Goal: Complete application form

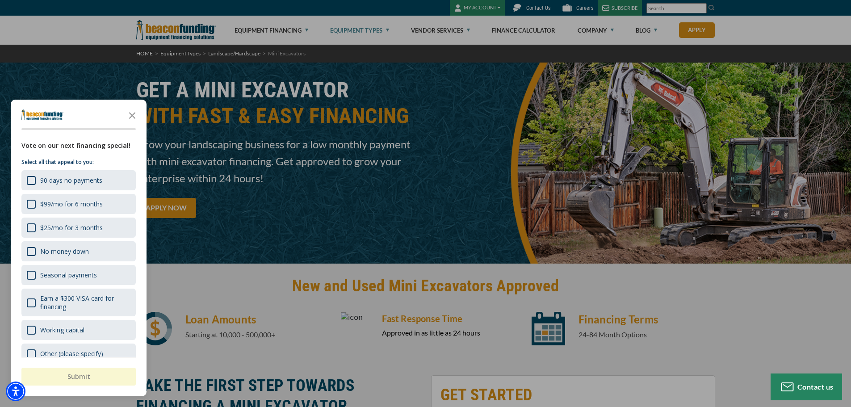
click at [129, 117] on icon "Close the survey" at bounding box center [132, 115] width 18 height 18
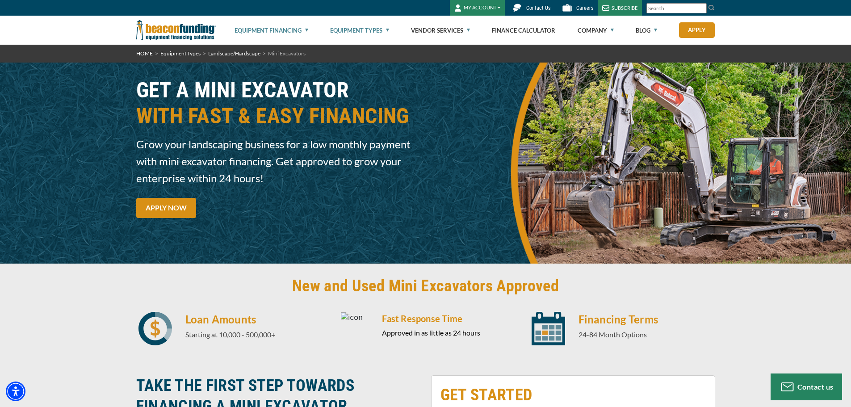
click at [290, 29] on link "Equipment Financing" at bounding box center [272, 30] width 74 height 29
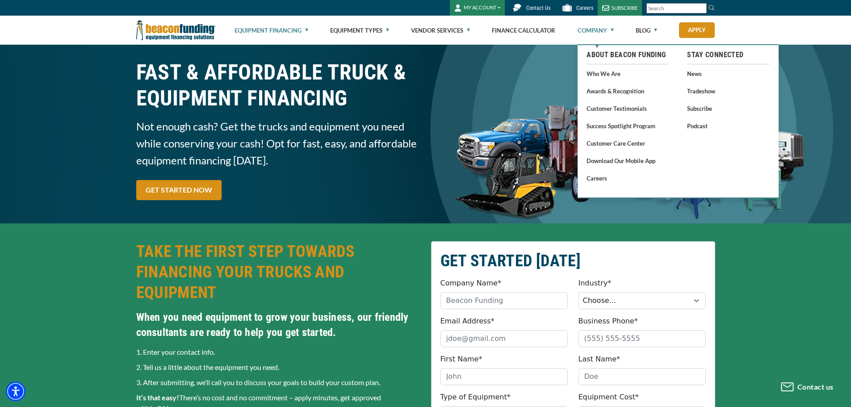
click at [594, 31] on link "Company" at bounding box center [596, 30] width 36 height 29
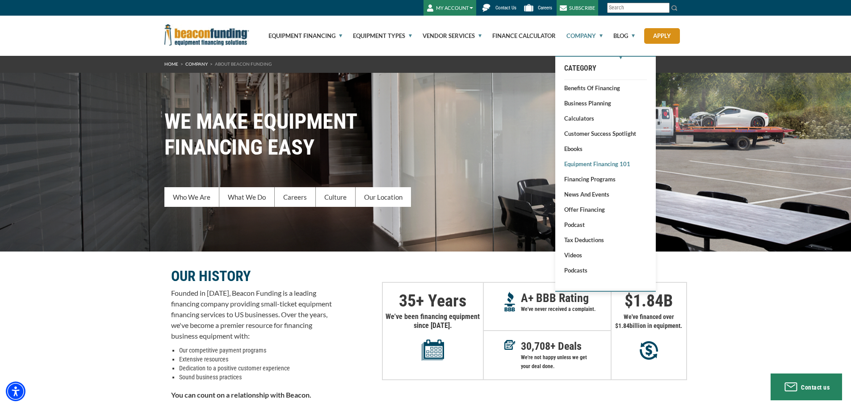
click at [582, 168] on link "Equipment Financing 101" at bounding box center [605, 163] width 83 height 9
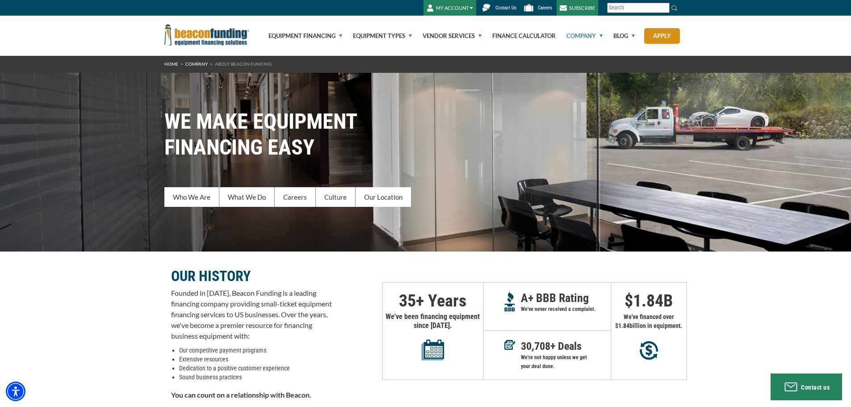
click at [508, 11] on span "Contact Us" at bounding box center [505, 8] width 21 height 6
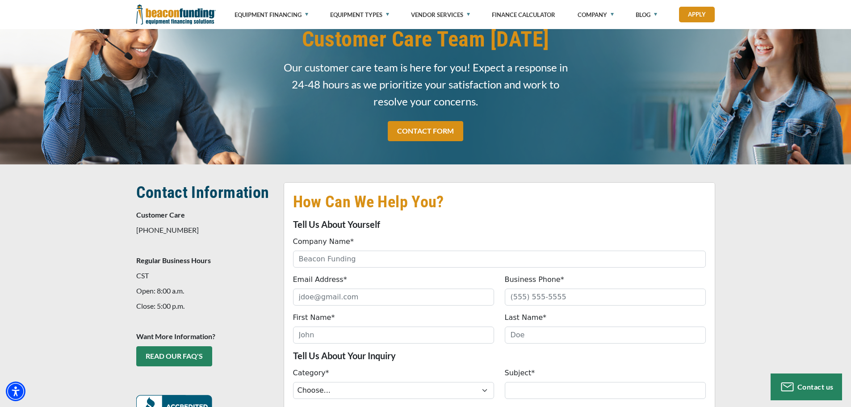
scroll to position [45, 0]
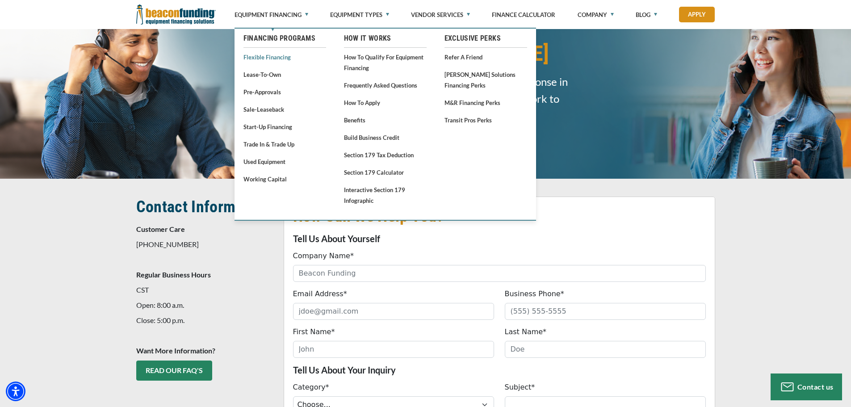
click at [264, 57] on link "Flexible Financing" at bounding box center [284, 56] width 83 height 11
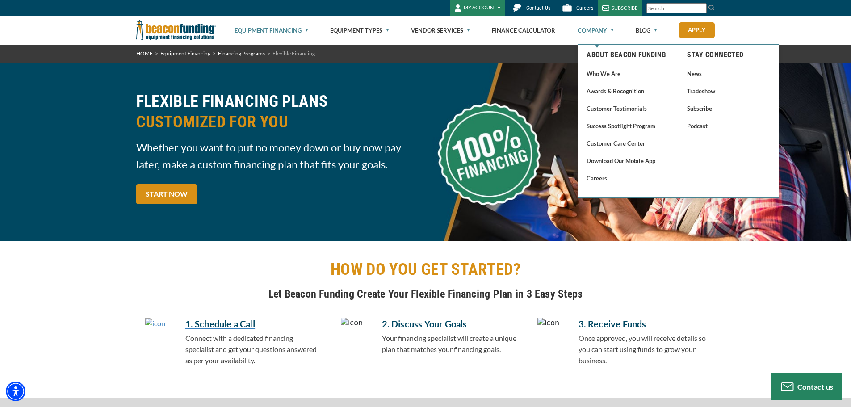
click at [596, 26] on link "Company" at bounding box center [596, 30] width 36 height 29
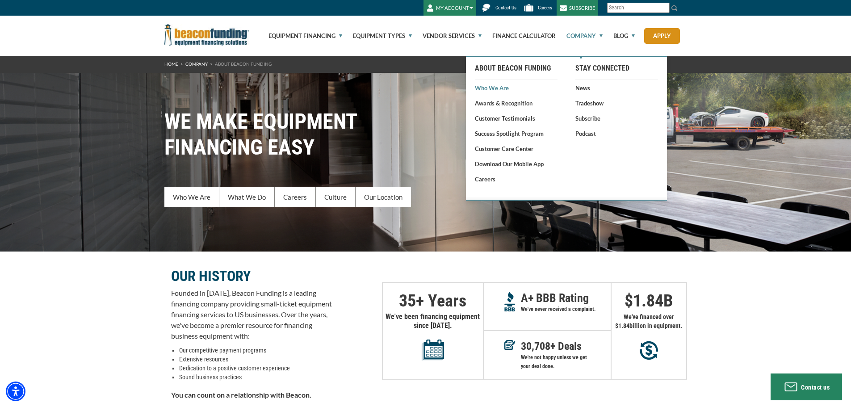
click at [497, 86] on link "Who We Are" at bounding box center [516, 88] width 83 height 9
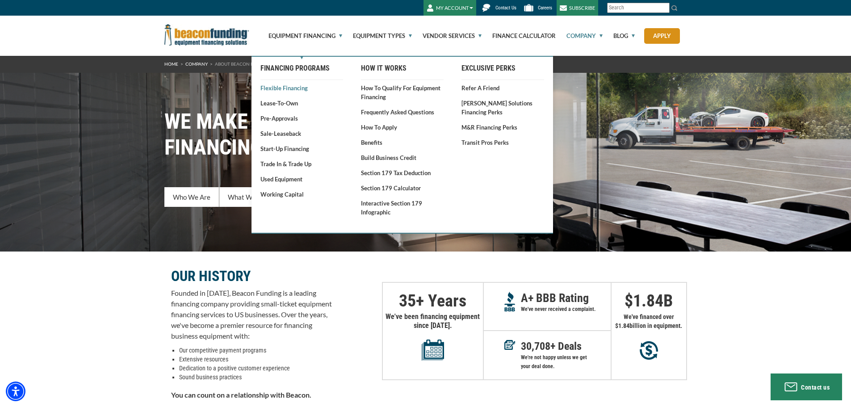
click at [289, 88] on link "Flexible Financing" at bounding box center [301, 88] width 83 height 9
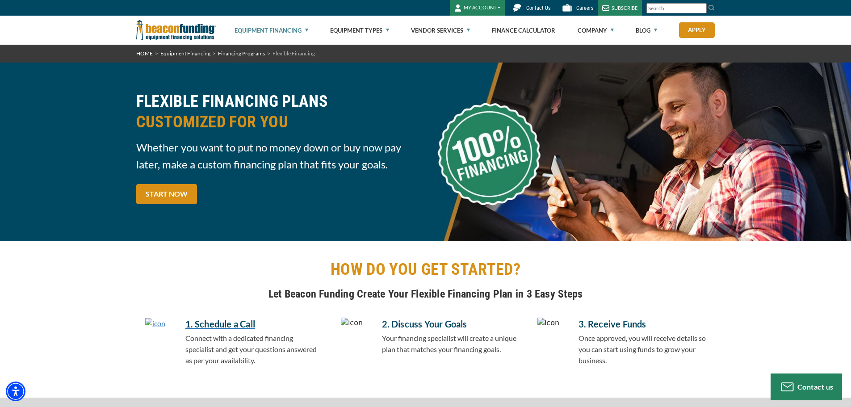
click at [177, 205] on div "FLEXIBLE FINANCING PLANS CUSTOMIZED FOR YOU Whether you want to put no money do…" at bounding box center [278, 152] width 295 height 122
click at [158, 175] on div "FLEXIBLE FINANCING PLANS CUSTOMIZED FOR YOU Whether you want to put no money do…" at bounding box center [278, 152] width 295 height 122
click at [168, 189] on link "START NOW" at bounding box center [166, 194] width 61 height 20
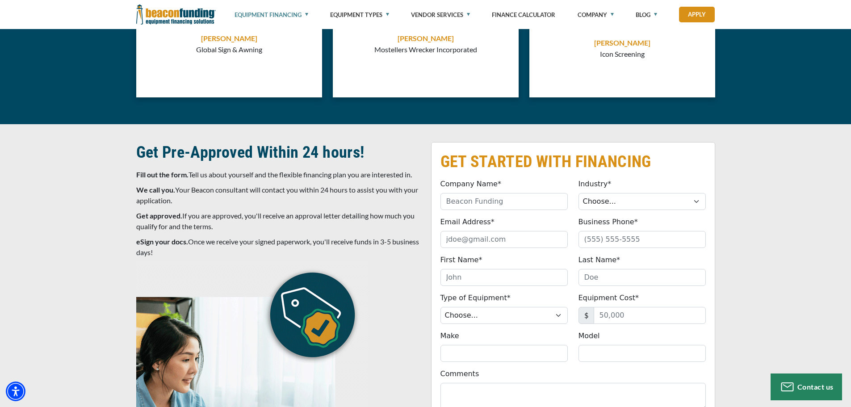
scroll to position [3022, 0]
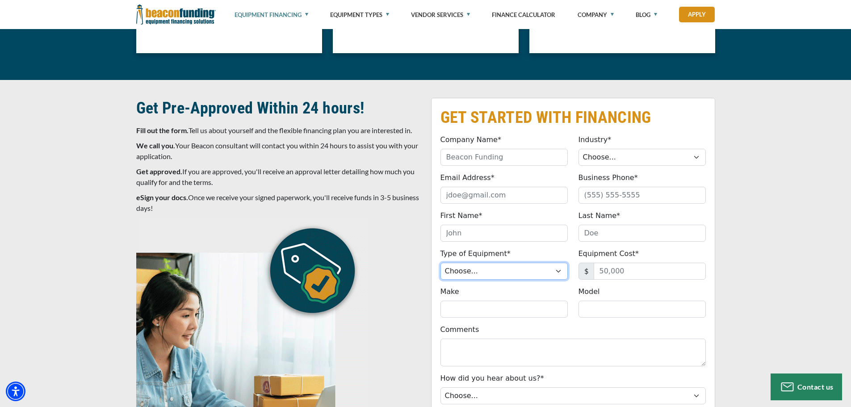
click at [494, 266] on select "Choose... Backhoe Boom/Bucket Truck Chipper Commercial Mower Crane DTG/DTF Prin…" at bounding box center [503, 271] width 127 height 17
select select "22"
click at [440, 263] on select "Choose... Backhoe Boom/Bucket Truck Chipper Commercial Mower Crane DTG/DTF Prin…" at bounding box center [503, 271] width 127 height 17
click at [633, 267] on input "Equipment Cost*" at bounding box center [650, 271] width 112 height 17
type input "6,900"
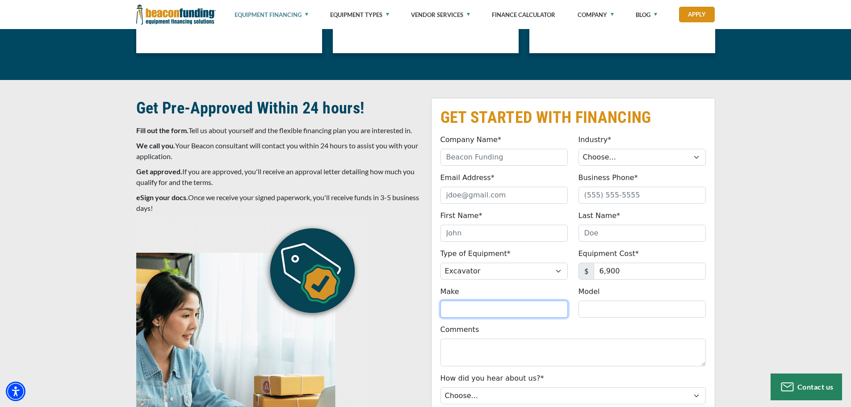
click at [479, 302] on input "Make" at bounding box center [503, 309] width 127 height 17
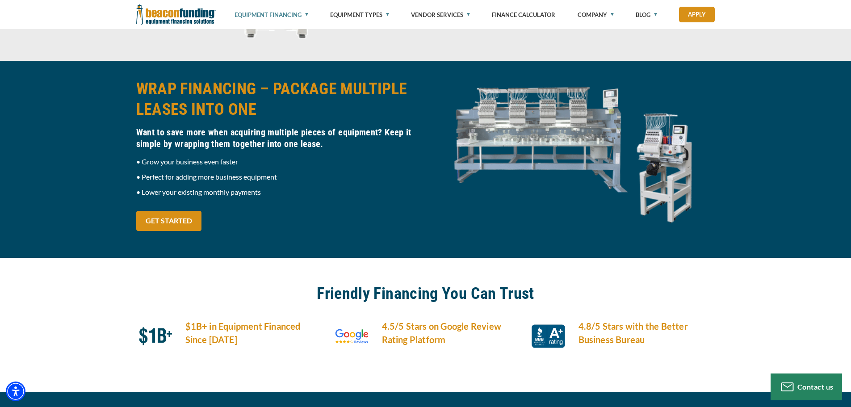
scroll to position [2307, 0]
